Goal: Task Accomplishment & Management: Manage account settings

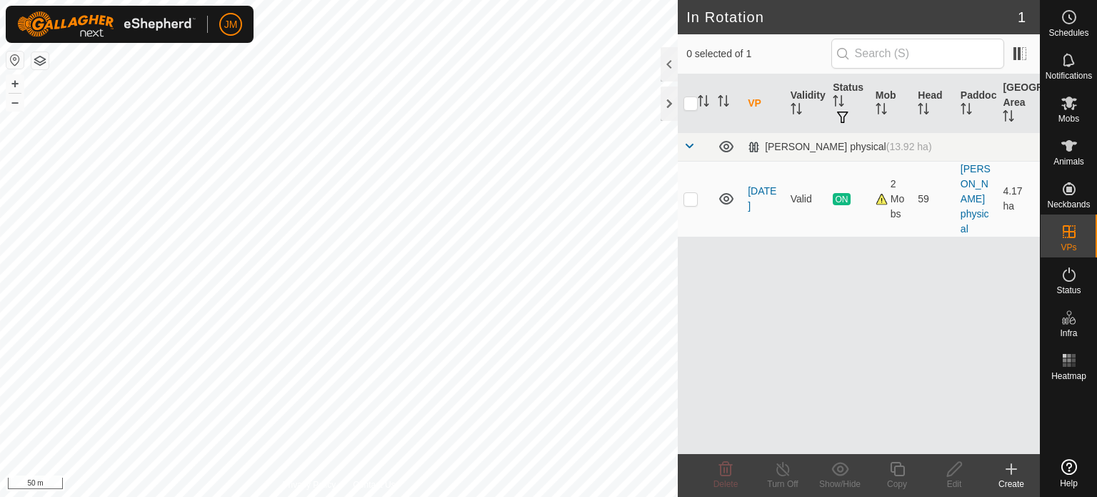
click at [1012, 468] on icon at bounding box center [1012, 469] width 0 height 10
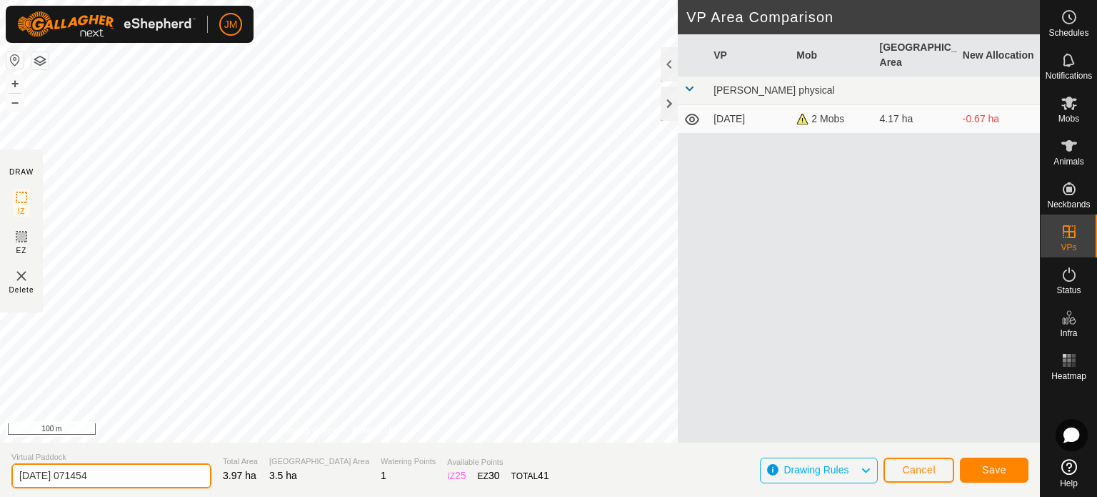
click at [127, 471] on input "[DATE] 071454" at bounding box center [111, 475] width 200 height 25
click at [127, 471] on input "[DATE] 07" at bounding box center [111, 475] width 200 height 25
click at [163, 471] on input "[DATE] 07" at bounding box center [111, 475] width 200 height 25
type input "2"
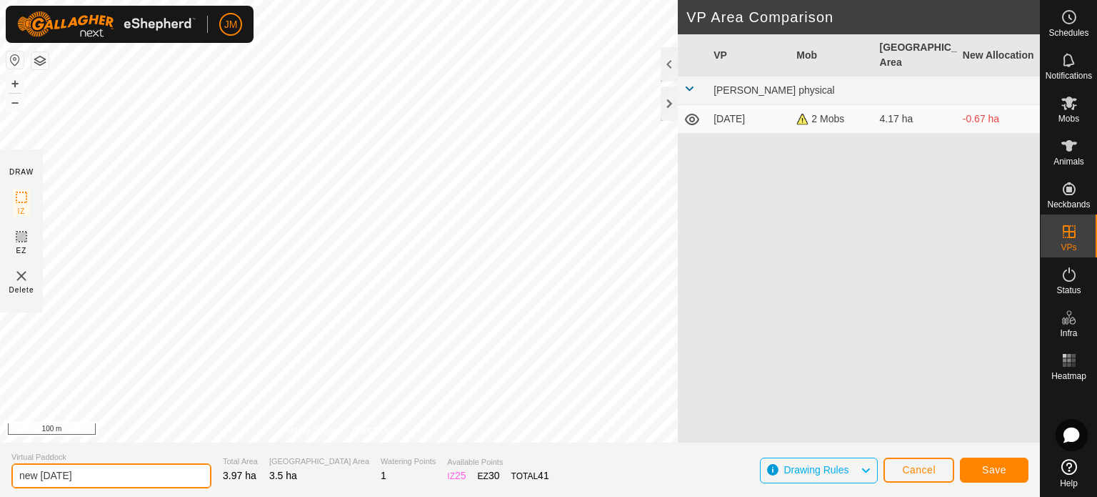
type input "new [DATE]"
click at [982, 472] on span "Save" at bounding box center [994, 469] width 24 height 11
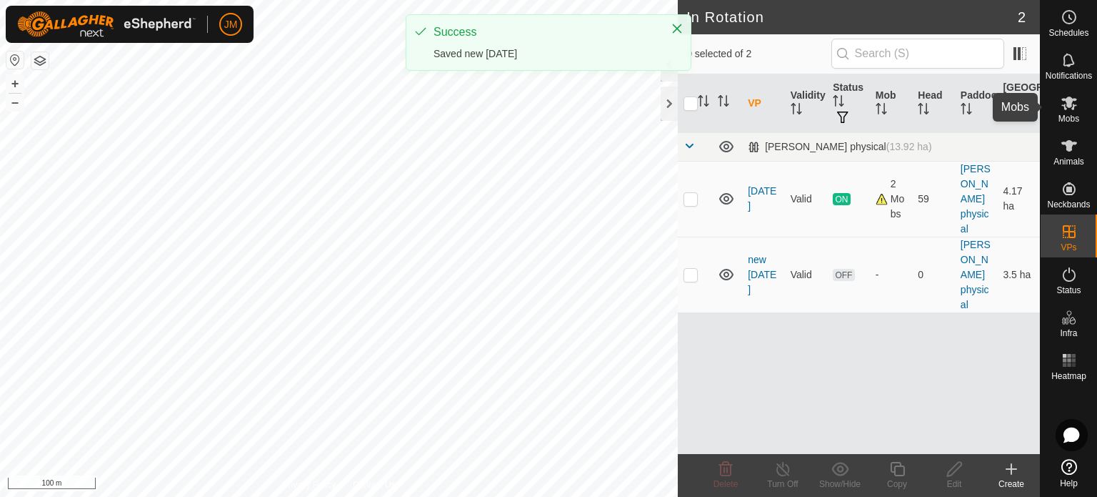
click at [1075, 107] on icon at bounding box center [1069, 102] width 17 height 17
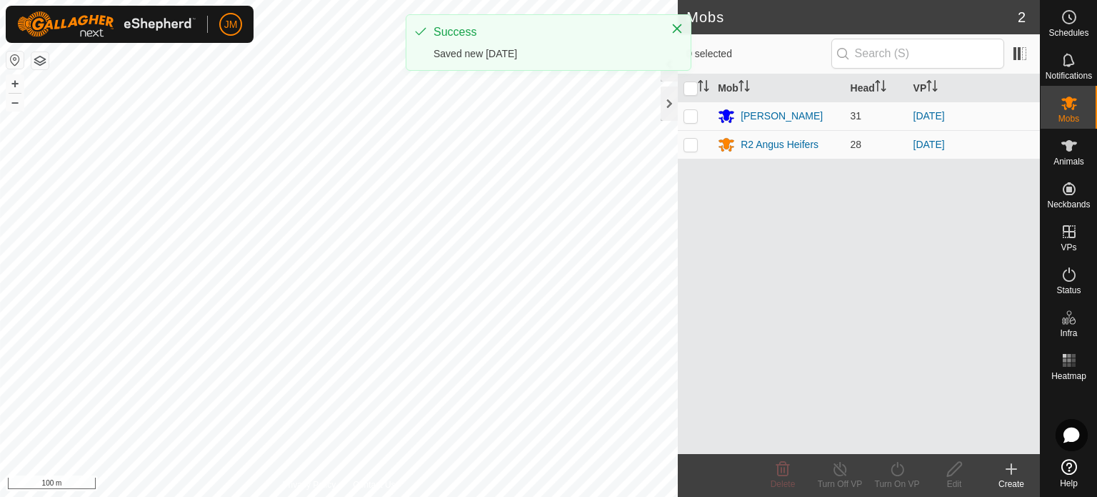
click at [680, 86] on th at bounding box center [695, 88] width 34 height 28
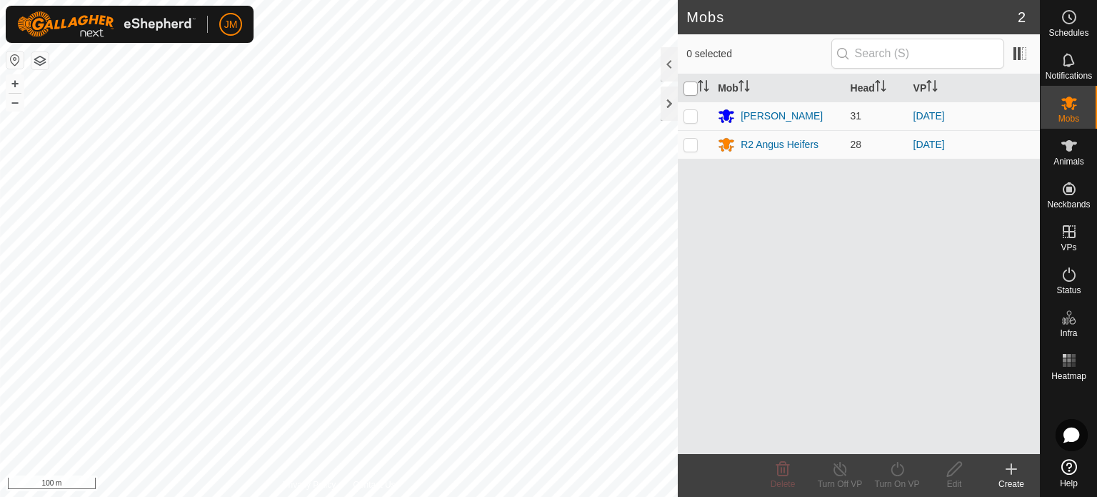
click at [693, 93] on input "checkbox" at bounding box center [691, 88] width 14 height 14
checkbox input "true"
click at [897, 467] on icon at bounding box center [897, 469] width 13 height 14
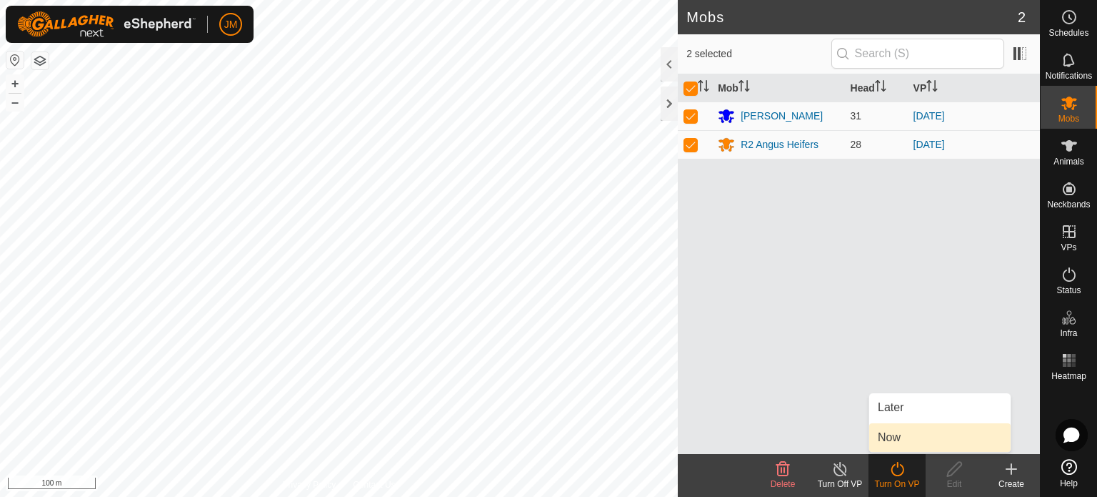
click at [898, 437] on link "Now" at bounding box center [940, 437] width 141 height 29
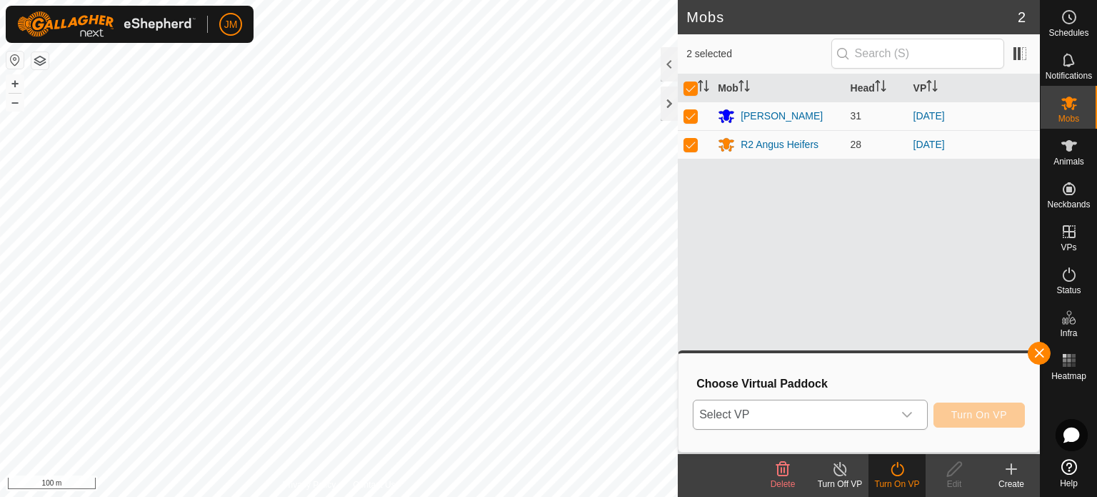
click at [836, 412] on span "Select VP" at bounding box center [793, 414] width 199 height 29
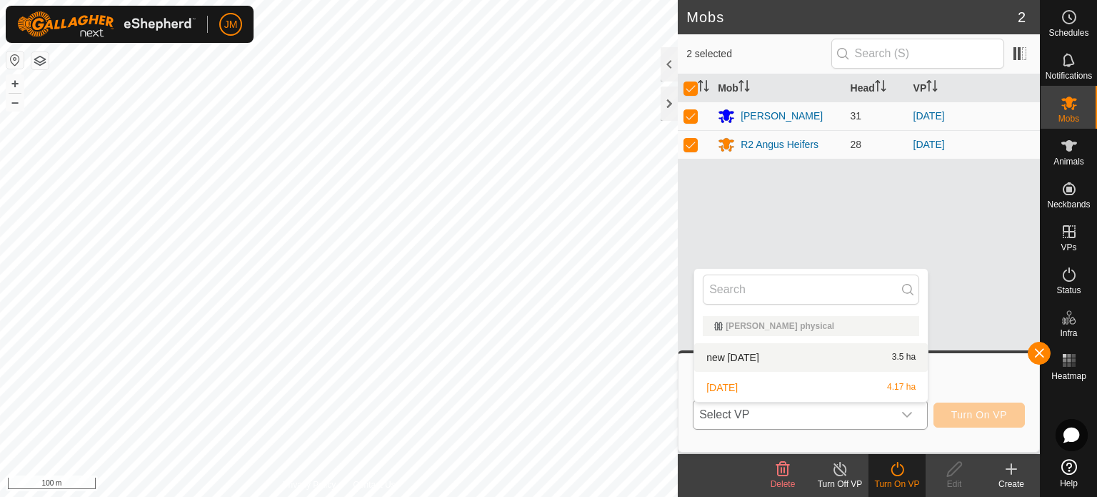
click at [812, 362] on li "new tuesday 3.5 ha" at bounding box center [811, 357] width 234 height 29
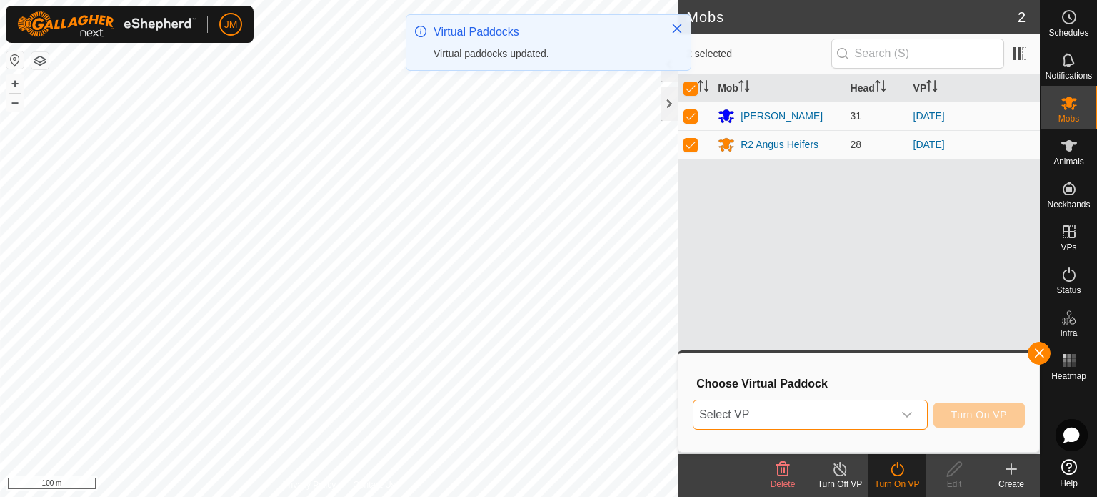
click at [982, 417] on span "Turn On VP" at bounding box center [980, 414] width 56 height 11
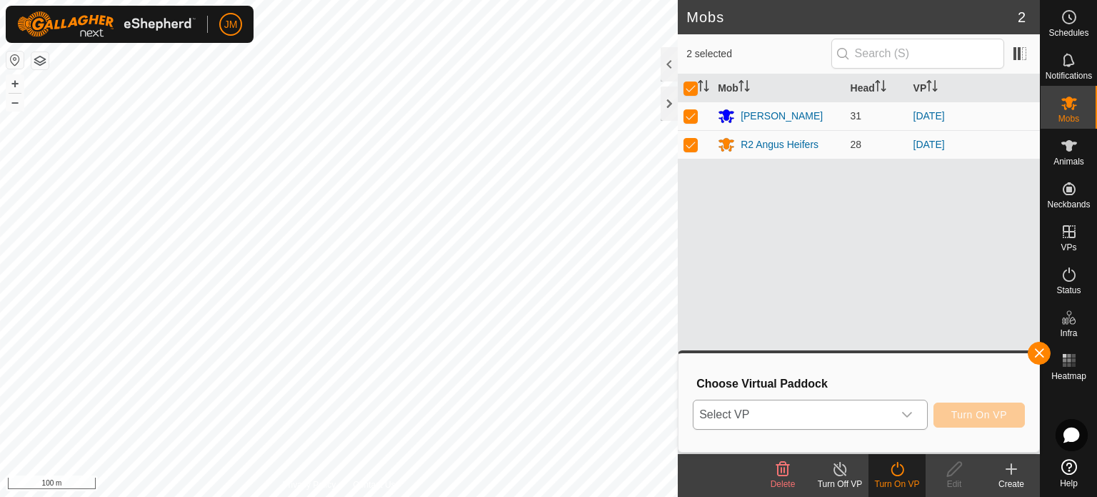
click at [897, 417] on div "dropdown trigger" at bounding box center [907, 414] width 29 height 29
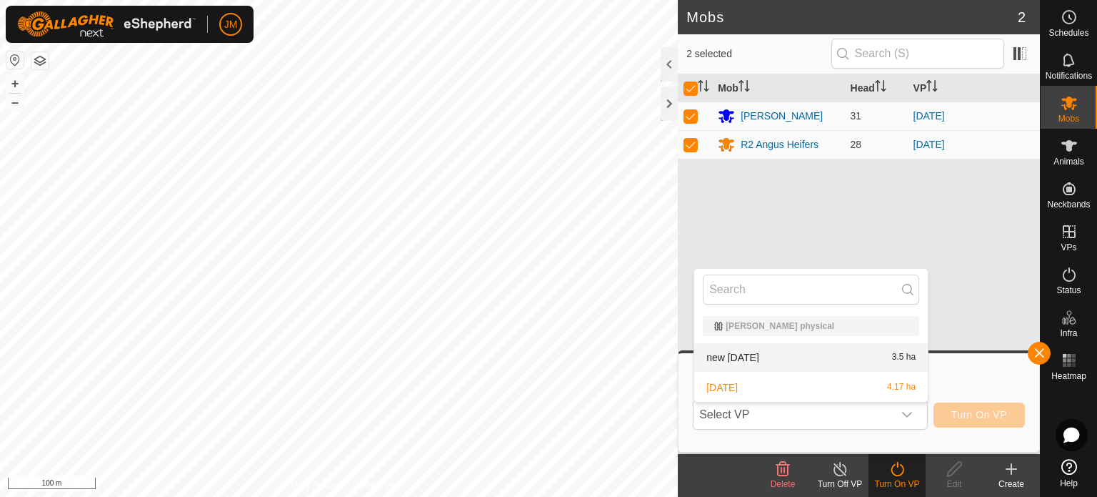
click at [871, 357] on li "new tuesday 3.5 ha" at bounding box center [811, 357] width 234 height 29
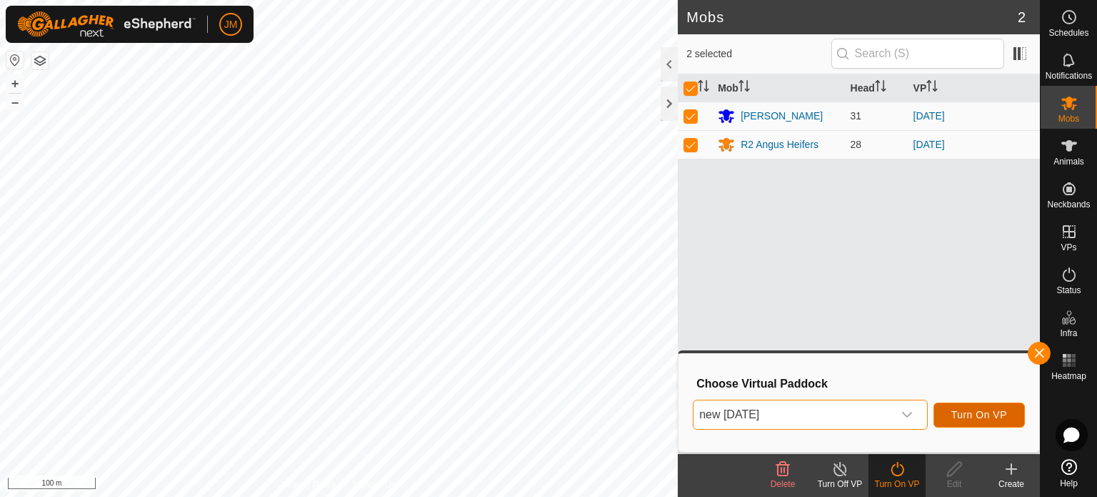
click at [972, 412] on span "Turn On VP" at bounding box center [980, 414] width 56 height 11
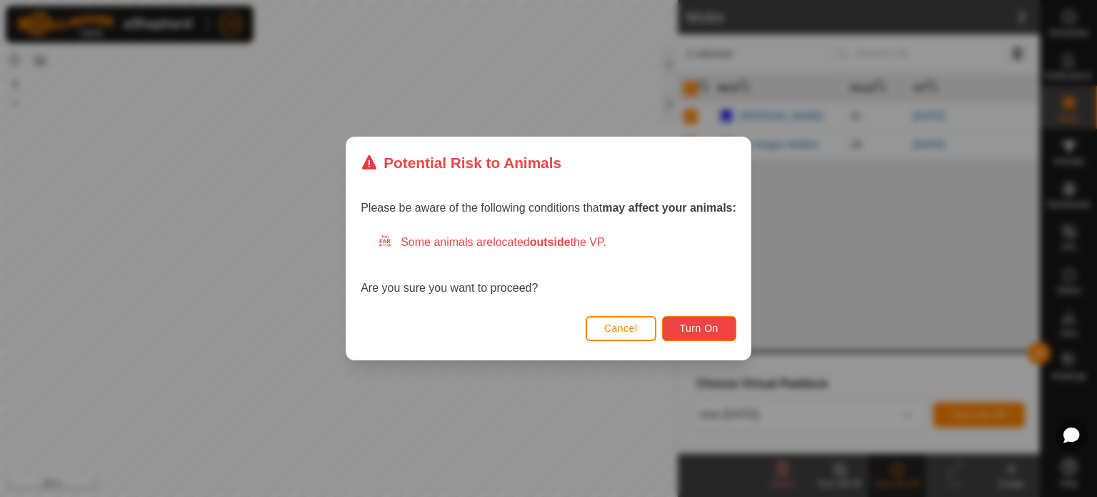
click at [710, 332] on span "Turn On" at bounding box center [699, 327] width 39 height 11
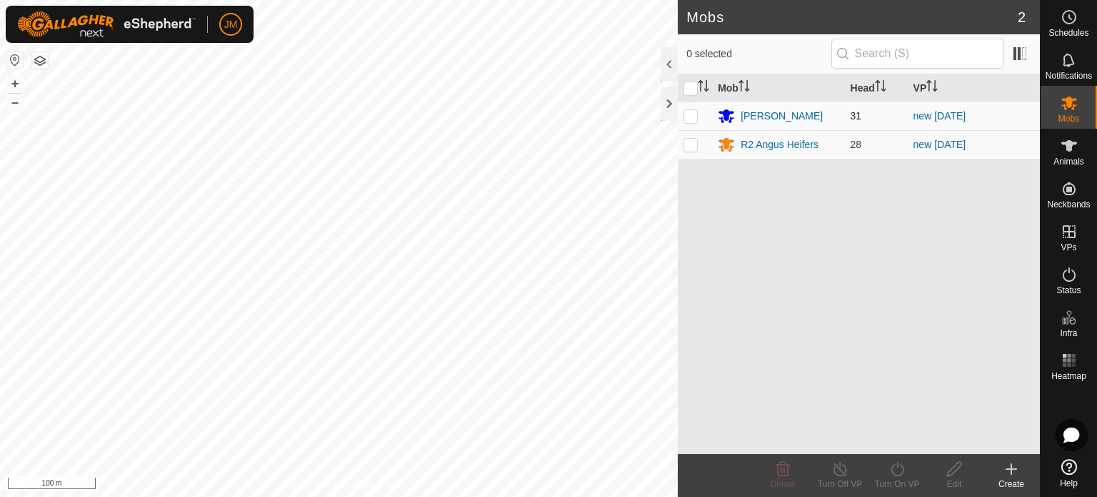
click at [692, 116] on p-checkbox at bounding box center [691, 115] width 14 height 11
checkbox input "true"
click at [840, 470] on line at bounding box center [840, 469] width 11 height 11
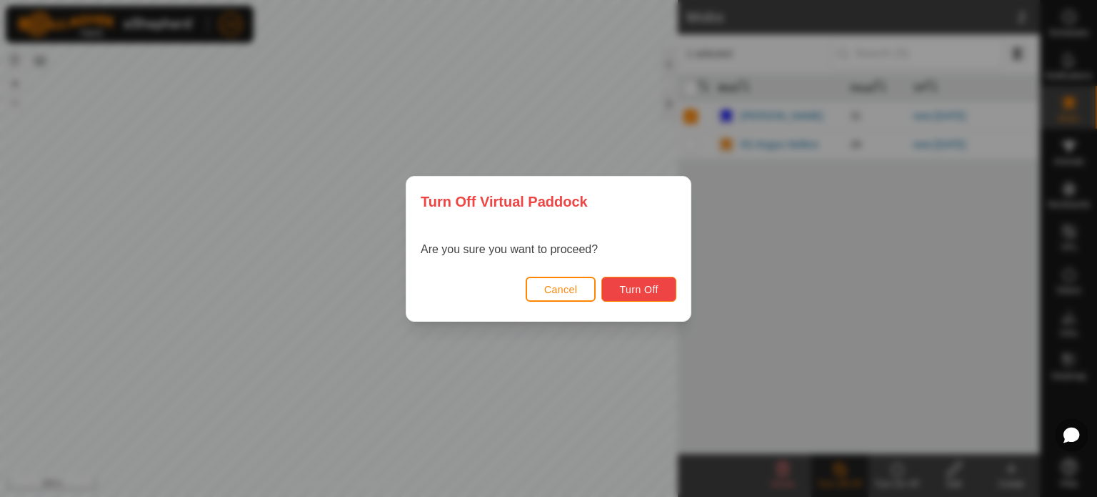
click at [650, 292] on span "Turn Off" at bounding box center [638, 289] width 39 height 11
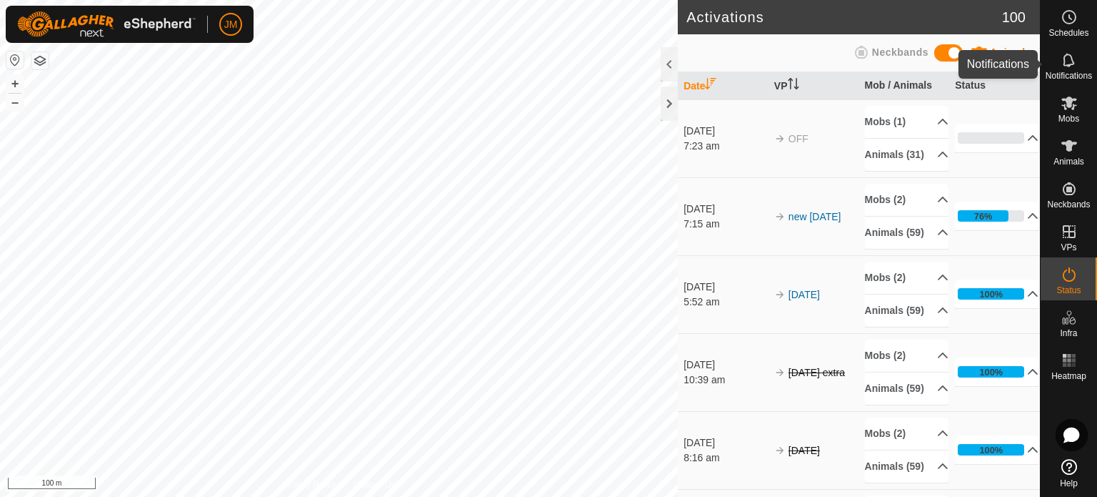
click at [1066, 62] on icon at bounding box center [1069, 59] width 17 height 17
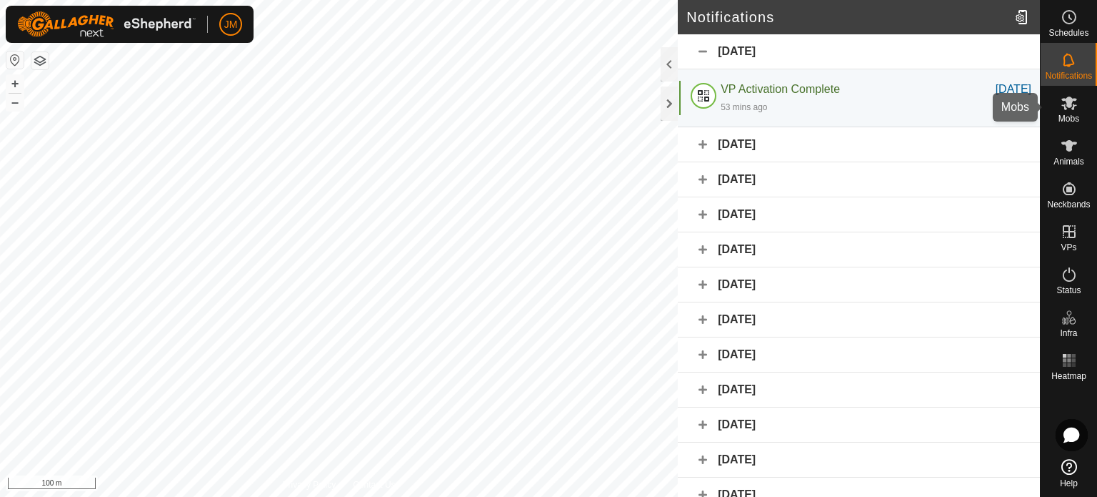
click at [1072, 114] on span "Mobs" at bounding box center [1069, 118] width 21 height 9
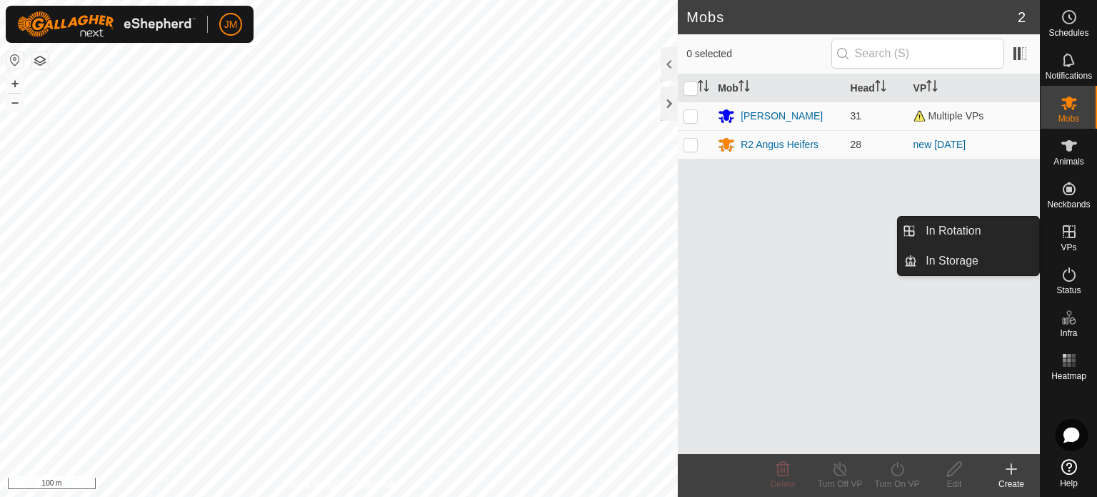
click at [1072, 238] on icon at bounding box center [1069, 231] width 17 height 17
click at [1017, 236] on link "In Rotation" at bounding box center [978, 230] width 122 height 29
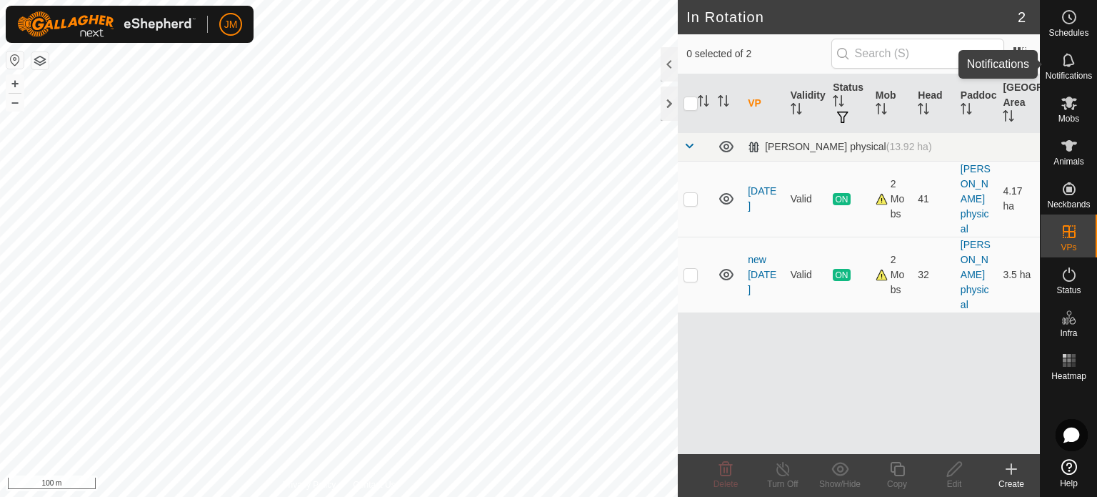
click at [1066, 58] on icon at bounding box center [1069, 59] width 17 height 17
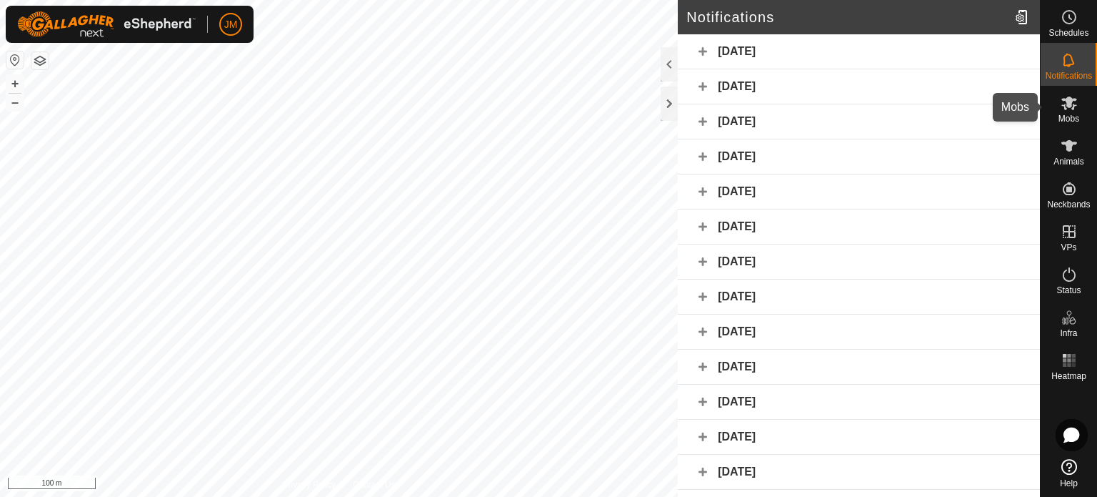
click at [1074, 99] on icon at bounding box center [1070, 103] width 16 height 14
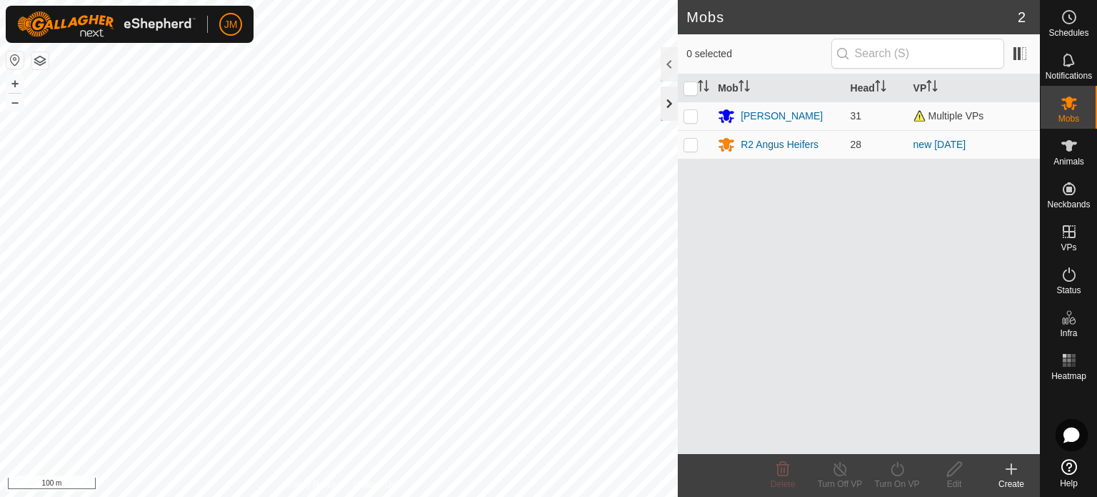
click at [670, 113] on div at bounding box center [669, 103] width 17 height 34
click at [1072, 116] on span "Mobs" at bounding box center [1069, 118] width 21 height 9
click at [1070, 142] on icon at bounding box center [1070, 145] width 16 height 11
